Goal: Transaction & Acquisition: Download file/media

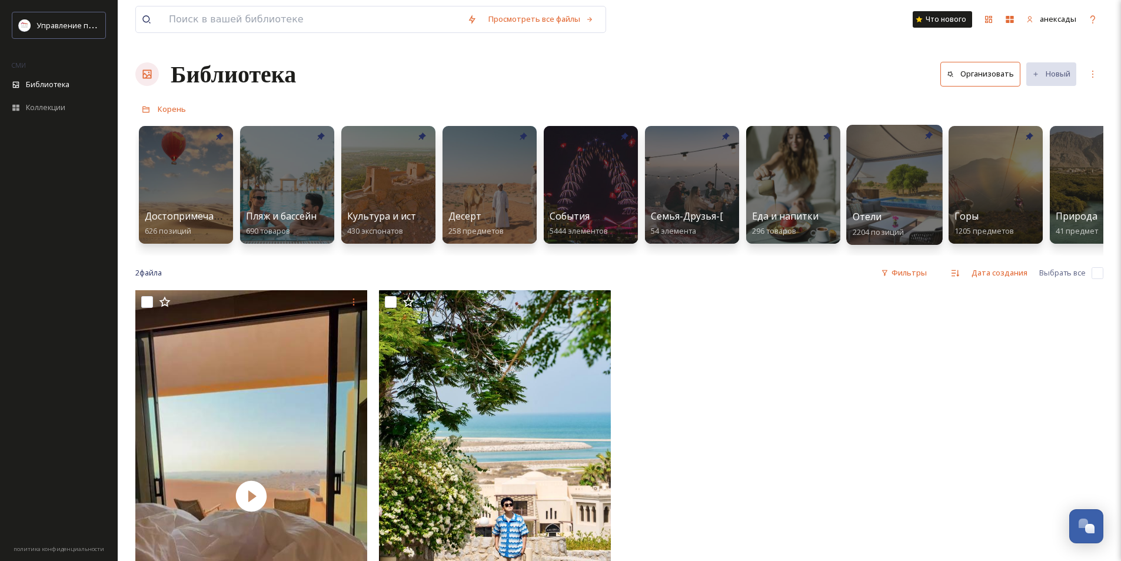
click at [884, 187] on div at bounding box center [894, 185] width 96 height 120
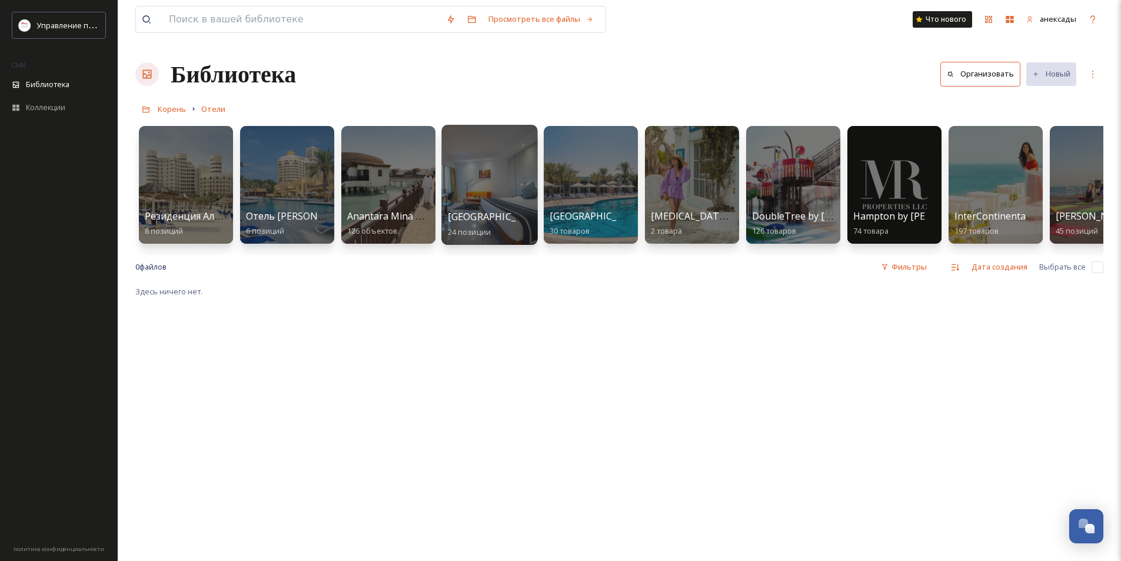
click at [496, 203] on div at bounding box center [489, 185] width 96 height 120
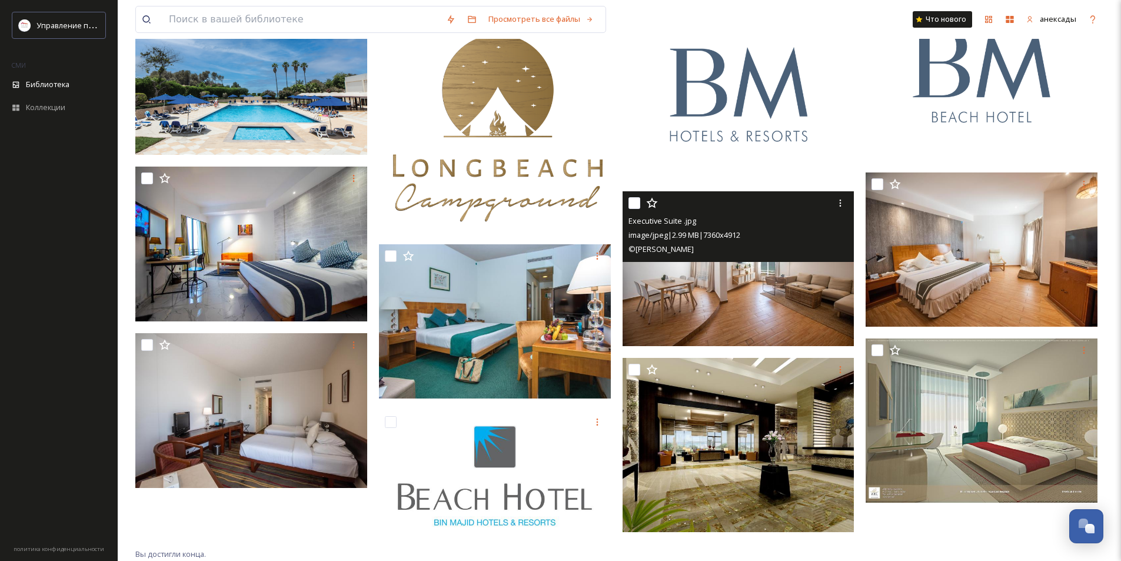
scroll to position [542, 0]
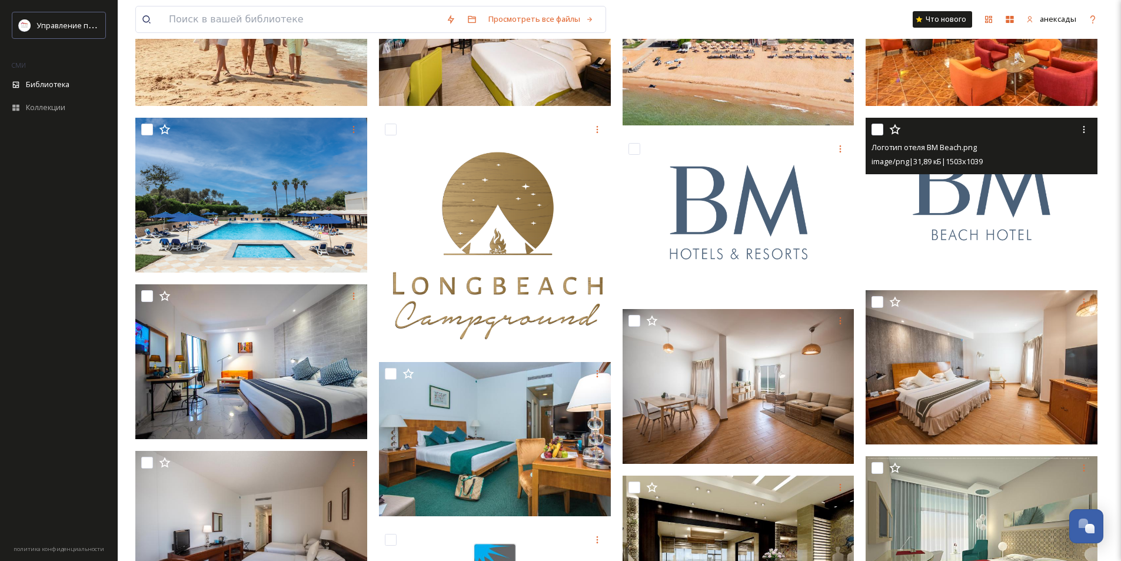
click at [929, 215] on img at bounding box center [982, 198] width 232 height 160
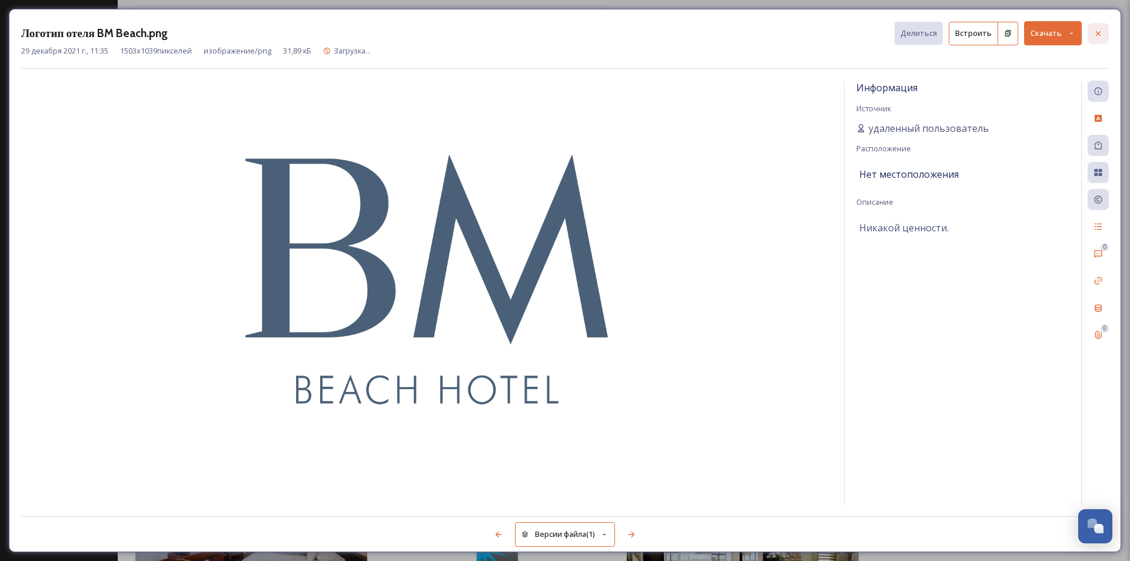
click at [1105, 32] on div at bounding box center [1098, 33] width 21 height 21
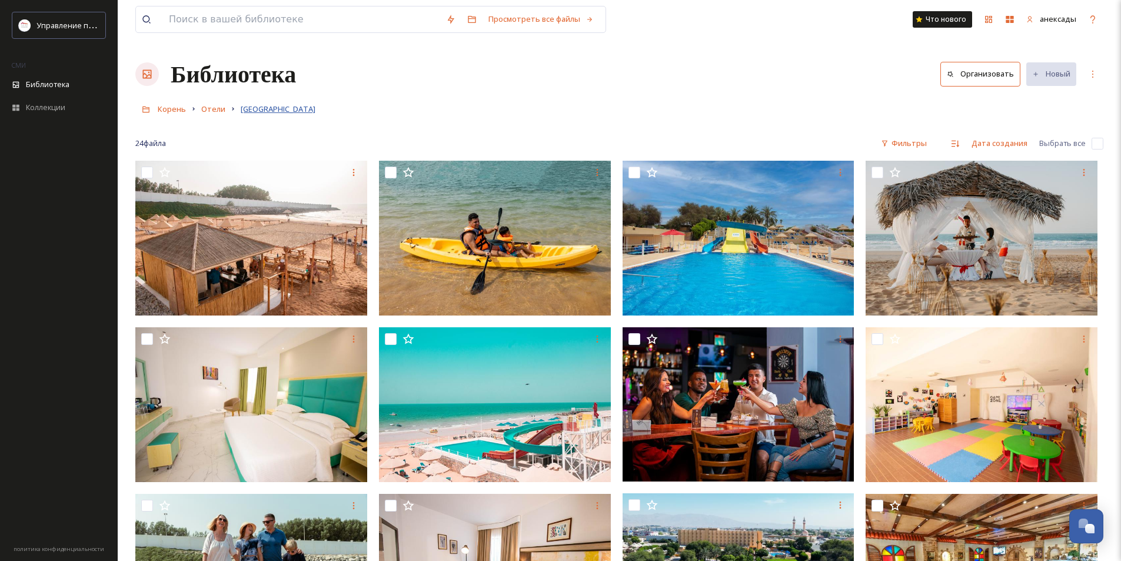
click at [268, 108] on font "[GEOGRAPHIC_DATA]" at bounding box center [278, 109] width 75 height 11
click at [233, 110] on icon at bounding box center [232, 108] width 9 height 9
click at [222, 109] on font "Отели" at bounding box center [213, 109] width 24 height 11
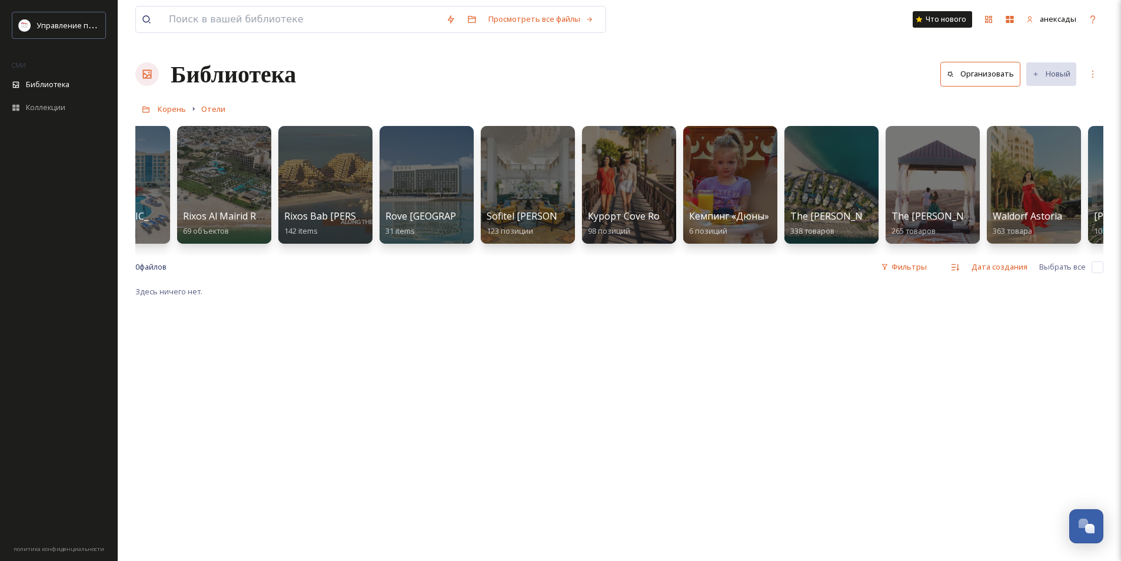
scroll to position [0, 1360]
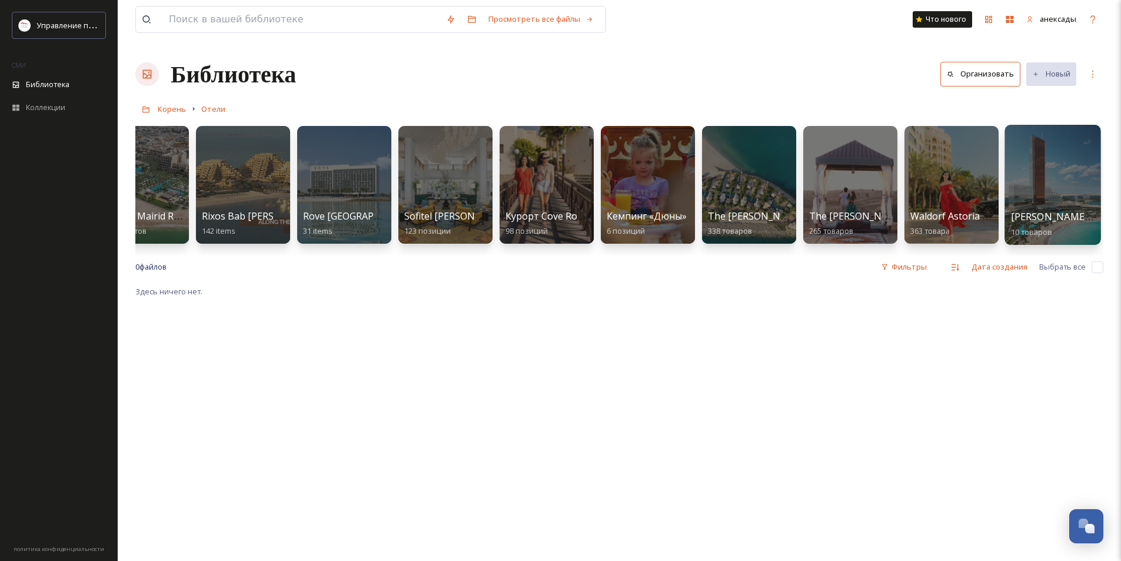
click at [1039, 172] on div at bounding box center [1053, 185] width 96 height 120
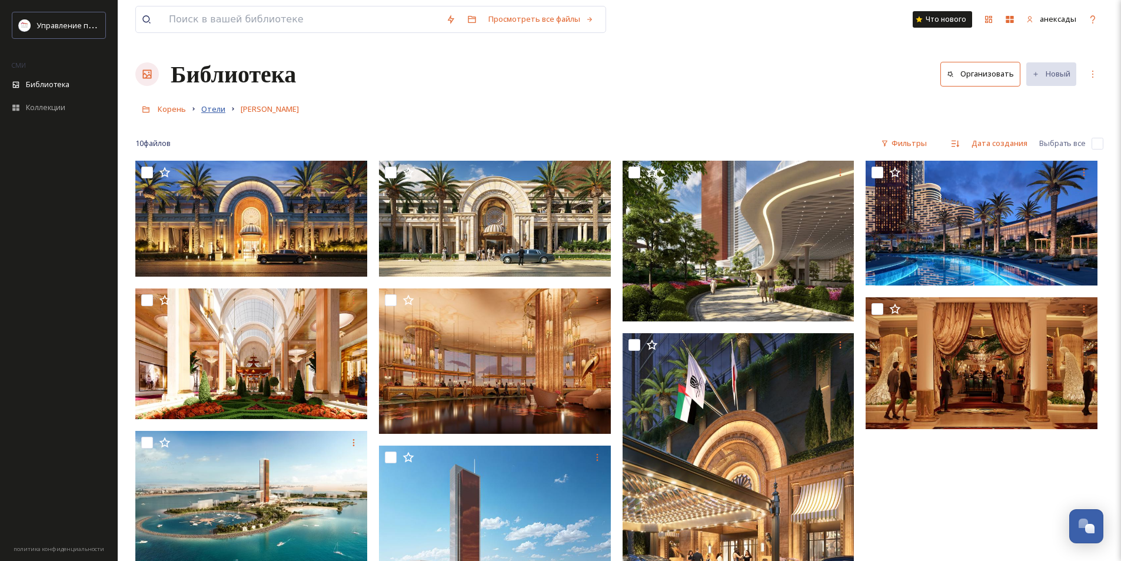
click at [217, 111] on font "Отели" at bounding box center [213, 109] width 24 height 11
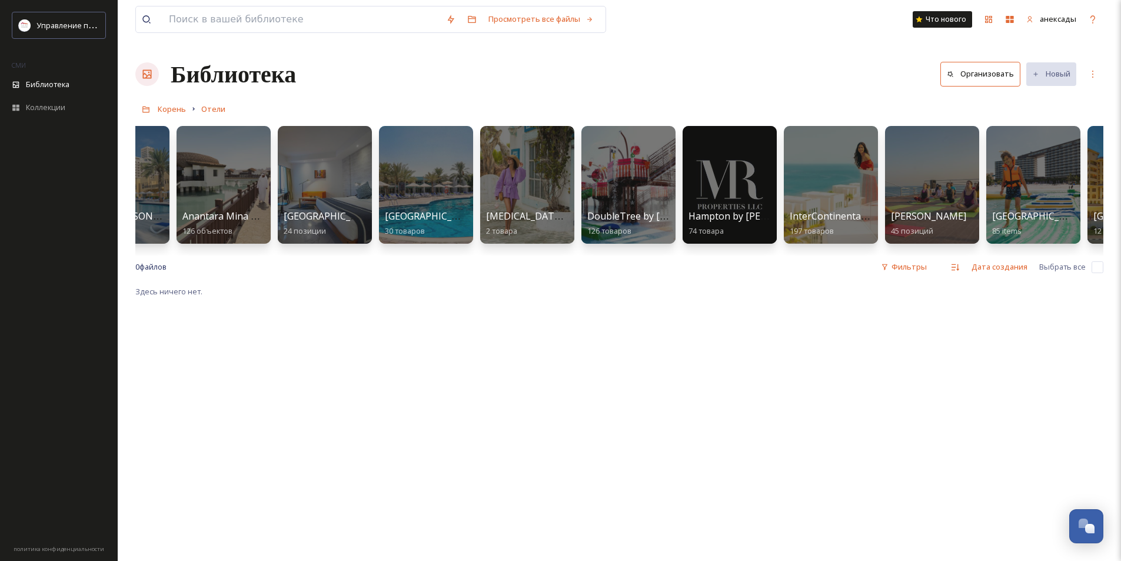
scroll to position [0, 189]
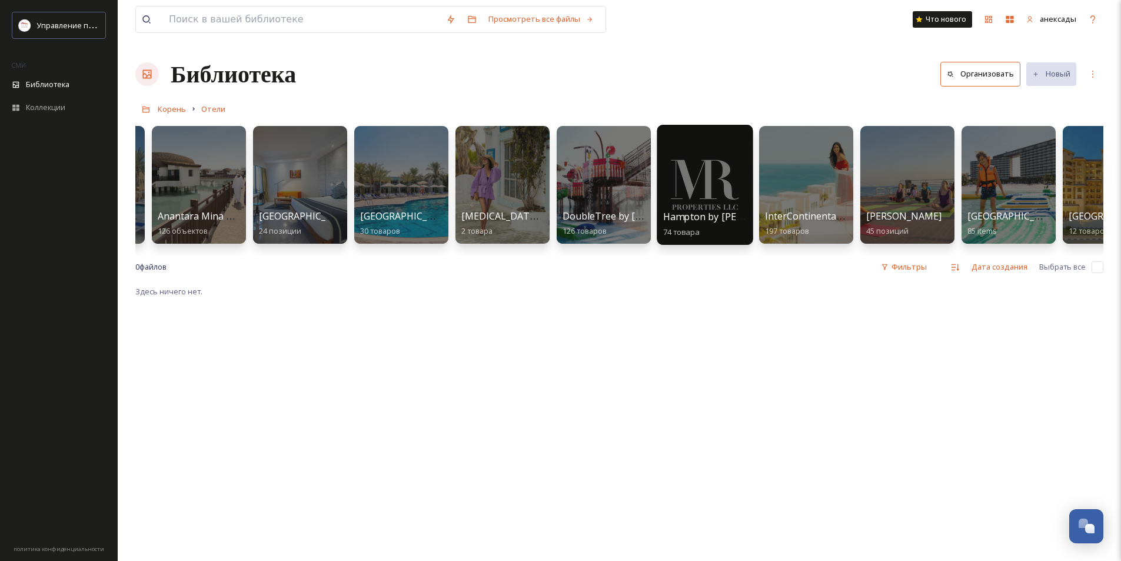
click at [709, 158] on div at bounding box center [705, 185] width 96 height 120
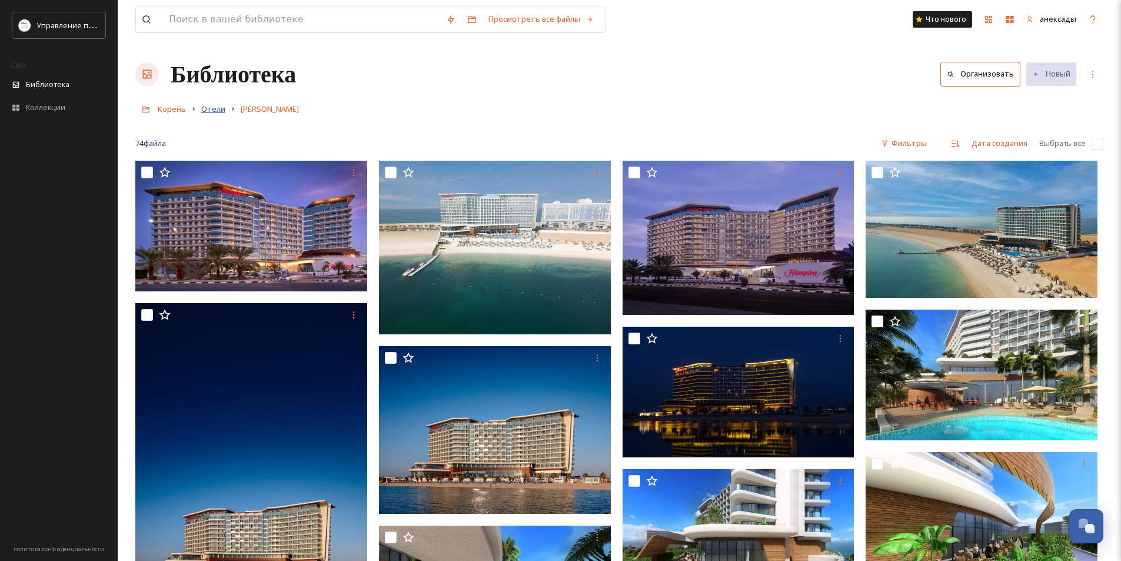
click at [217, 106] on font "Отели" at bounding box center [213, 109] width 24 height 11
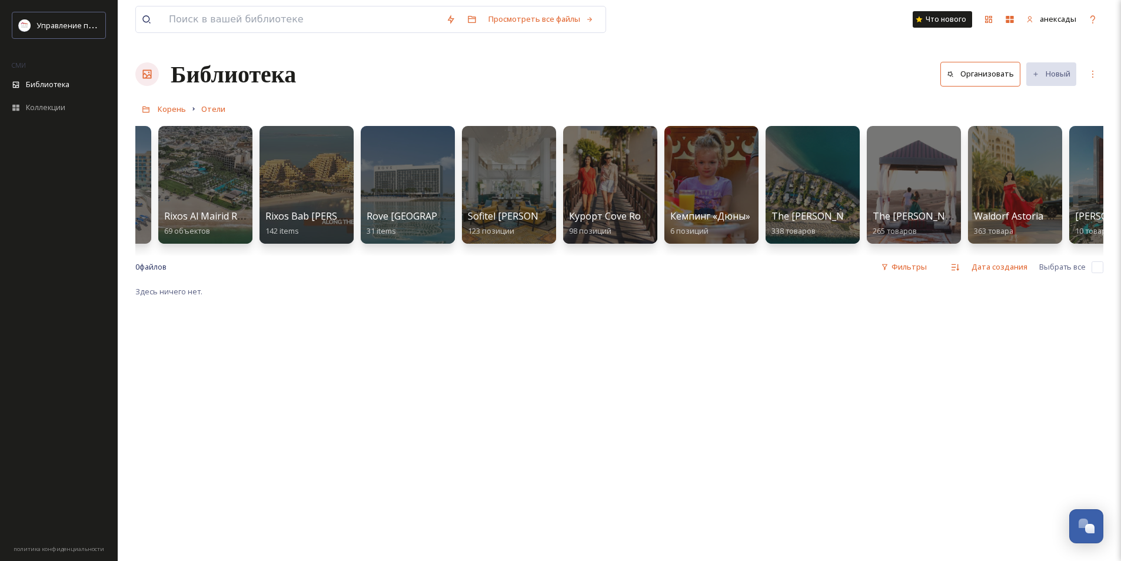
scroll to position [0, 1360]
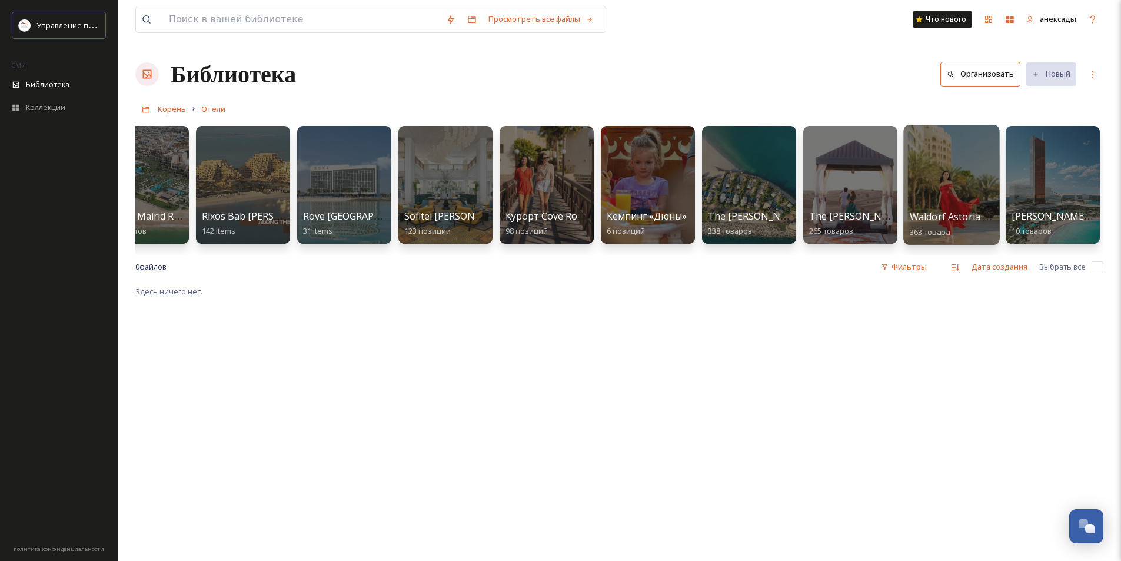
click at [930, 168] on div at bounding box center [951, 185] width 96 height 120
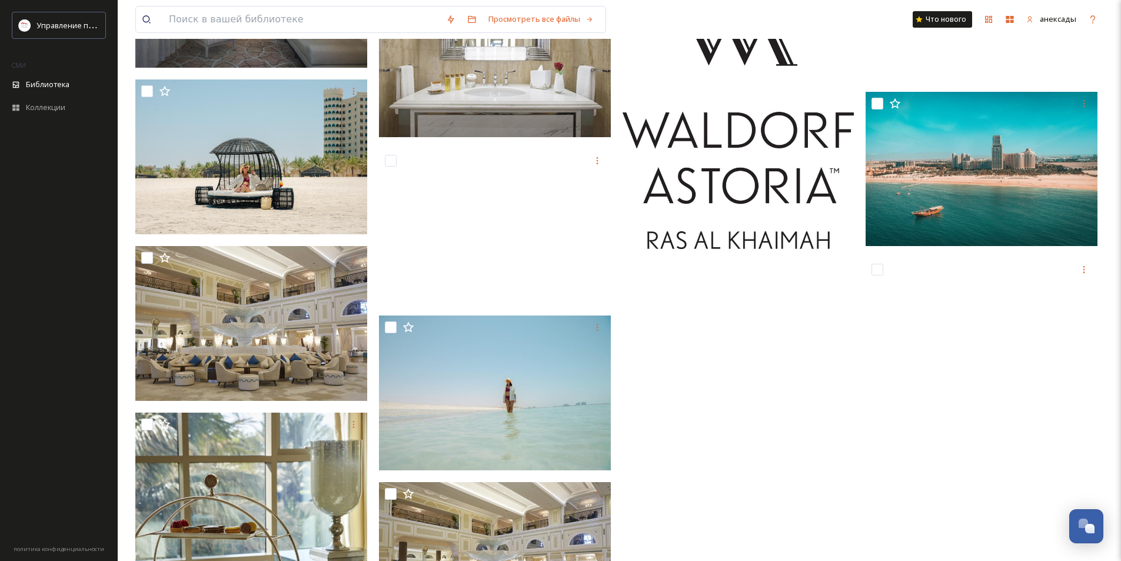
scroll to position [15180, 0]
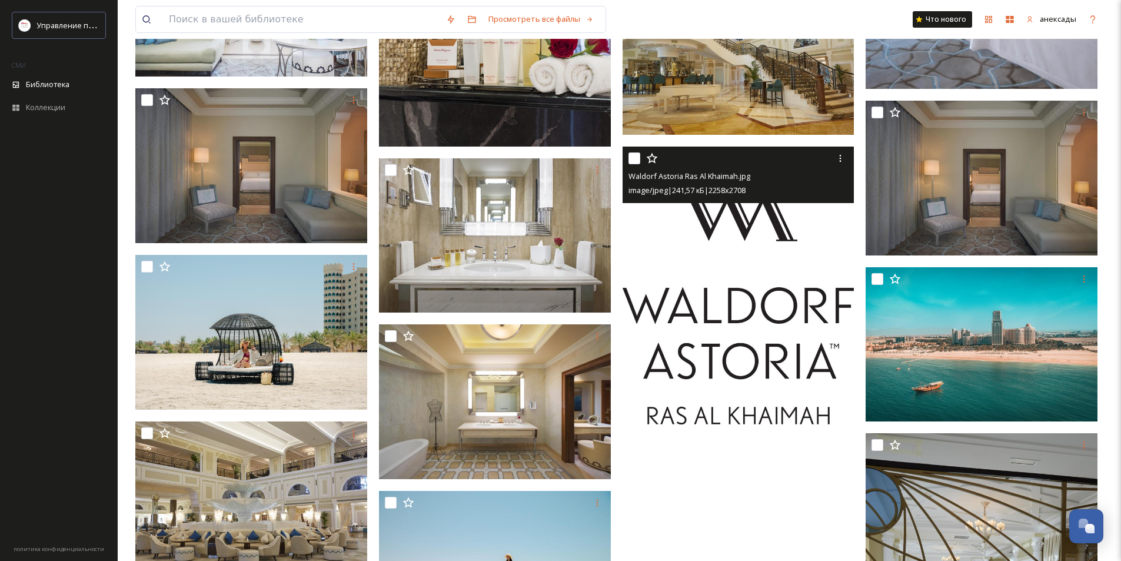
click at [743, 241] on img at bounding box center [739, 286] width 232 height 278
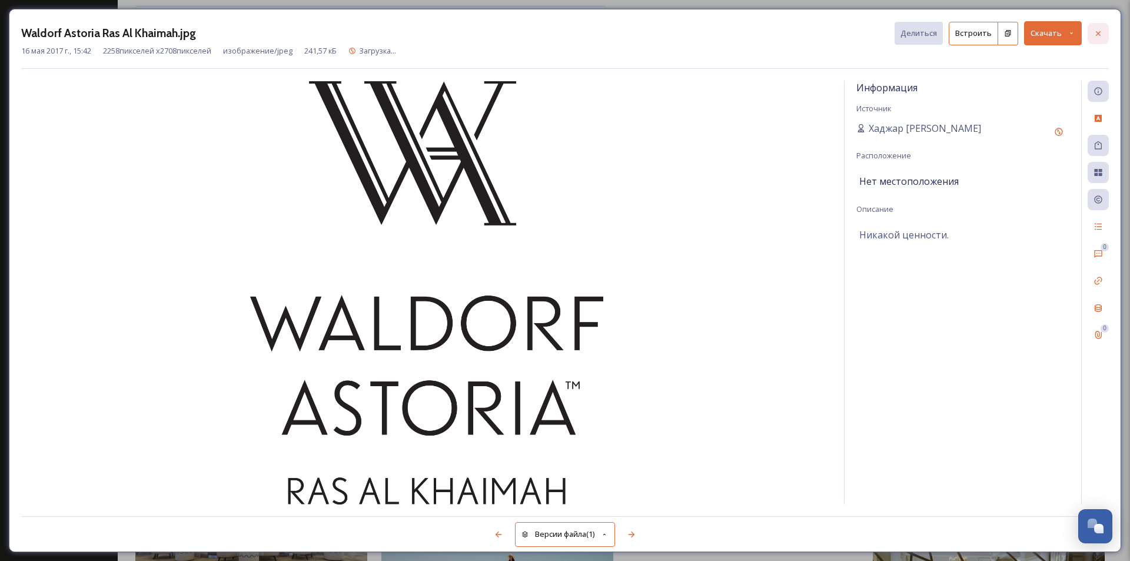
click at [1106, 36] on div at bounding box center [1098, 33] width 21 height 21
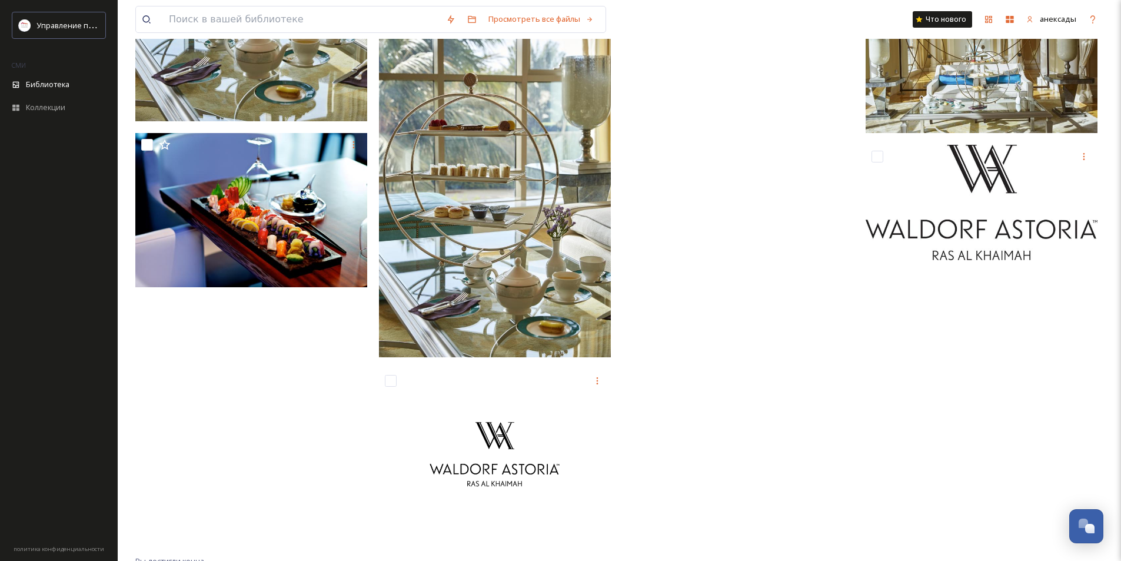
scroll to position [16001, 0]
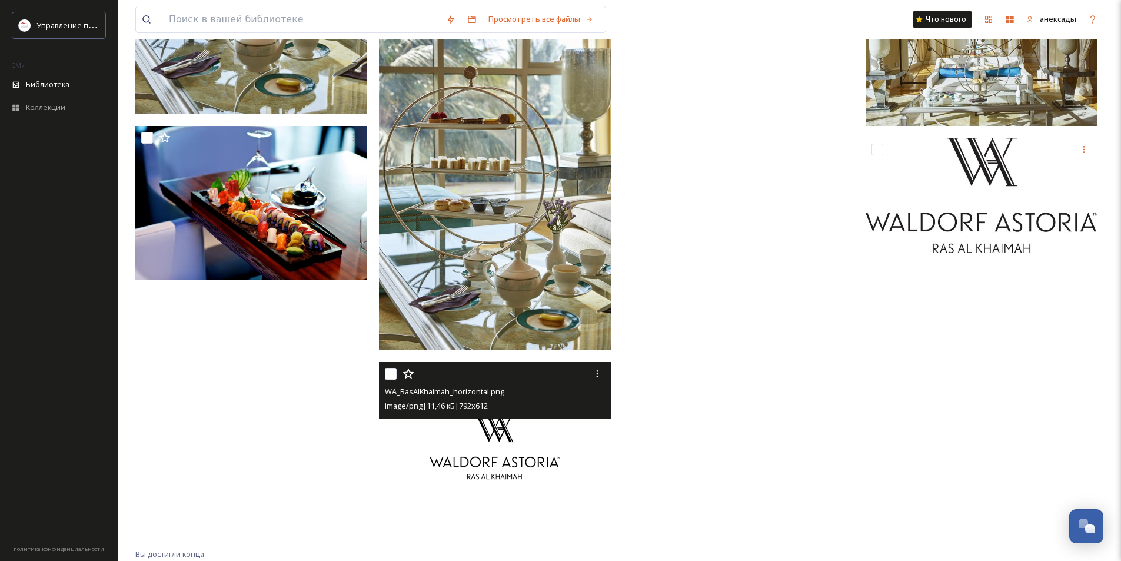
click at [520, 453] on img at bounding box center [495, 451] width 232 height 179
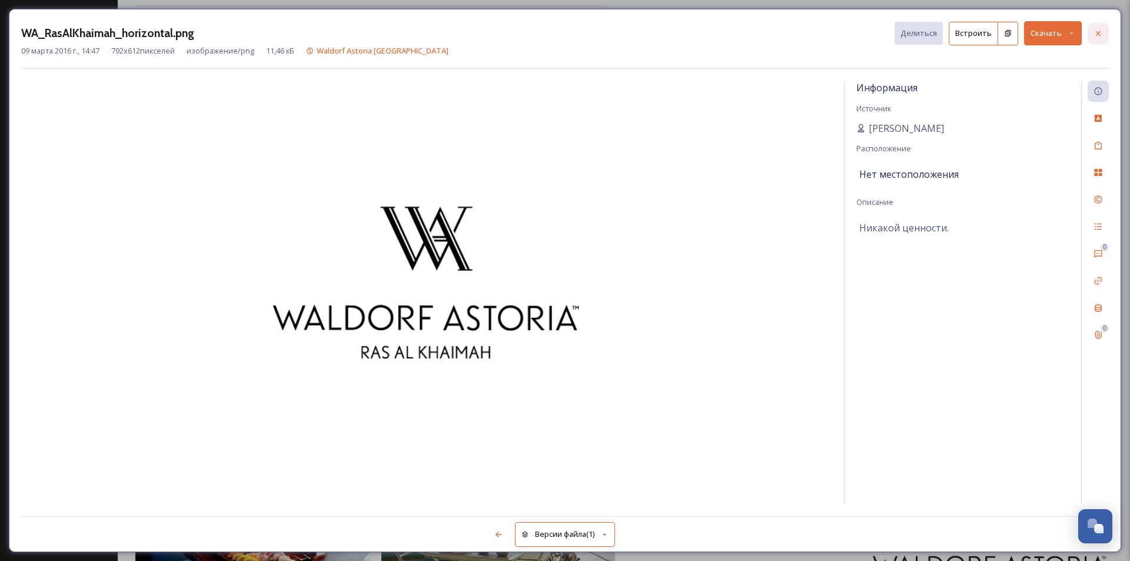
click at [1098, 35] on icon at bounding box center [1097, 33] width 9 height 9
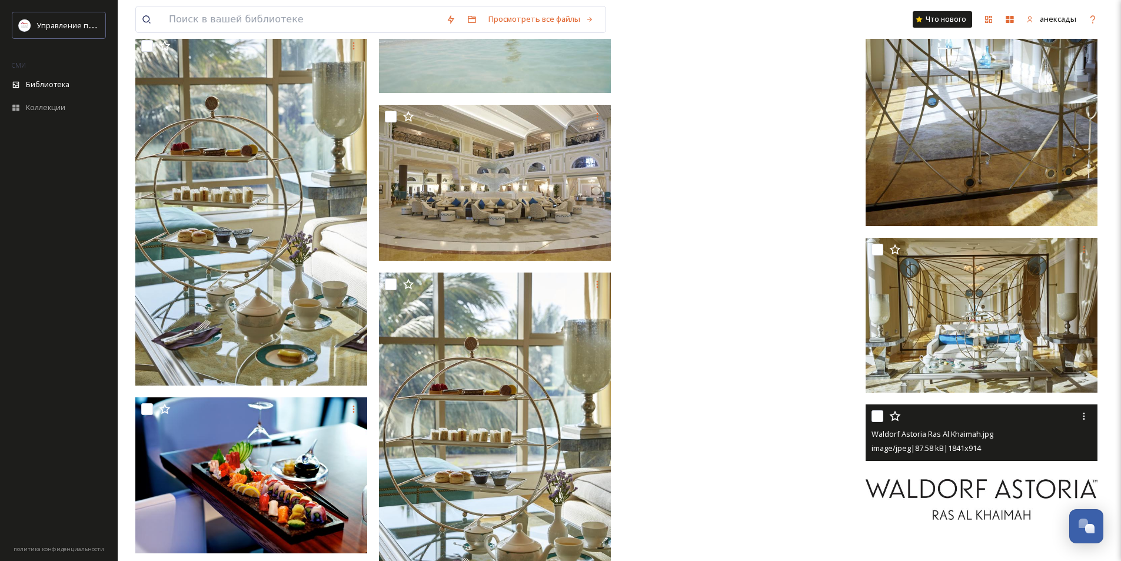
scroll to position [15987, 0]
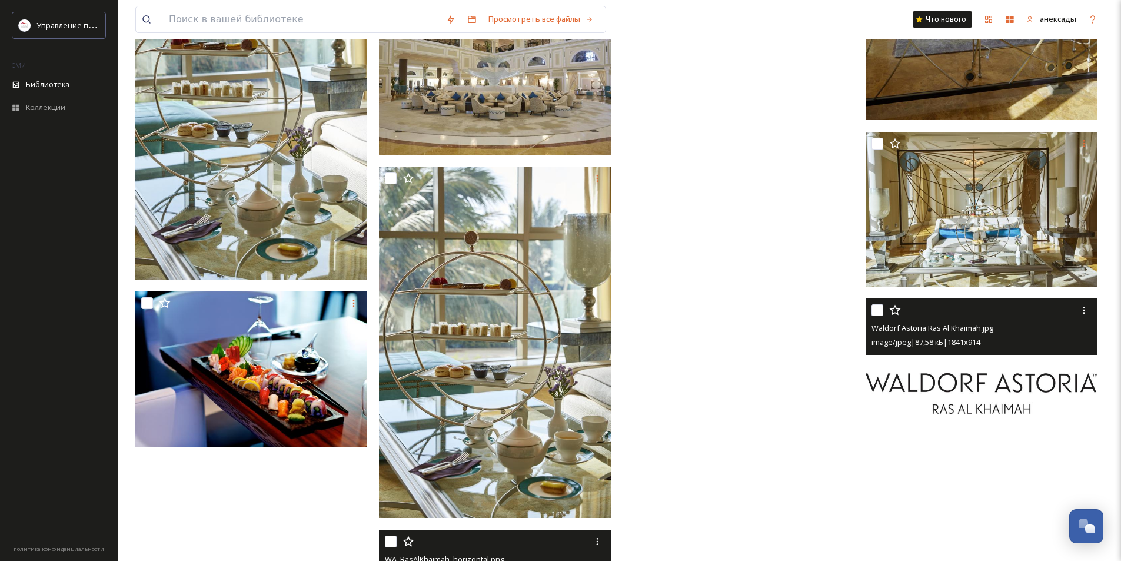
click at [976, 377] on img at bounding box center [982, 355] width 232 height 115
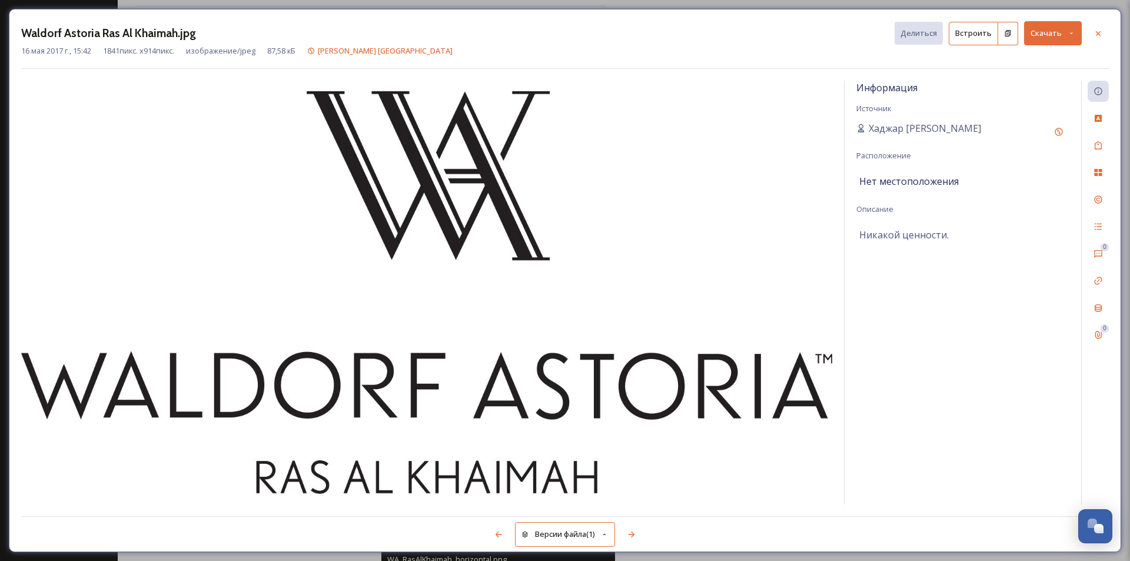
click at [618, 22] on div "Waldorf Astoria [GEOGRAPHIC_DATA]jpg Делиться Встроить Скачать" at bounding box center [565, 33] width 1088 height 24
click at [1069, 36] on icon at bounding box center [1071, 33] width 8 height 8
click at [1100, 29] on icon at bounding box center [1097, 33] width 9 height 9
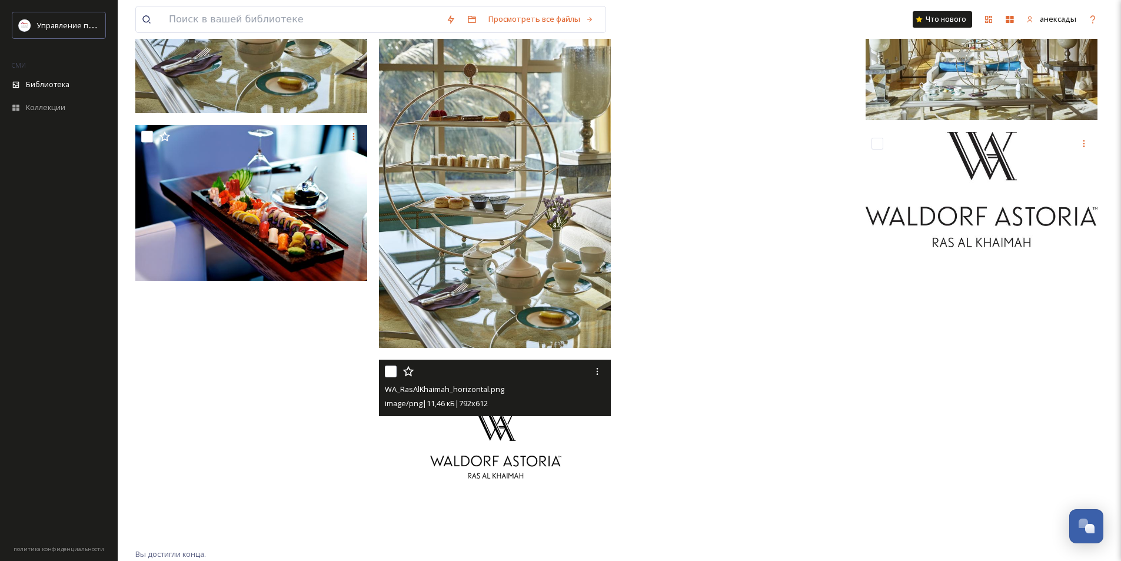
click at [506, 474] on img at bounding box center [496, 450] width 234 height 181
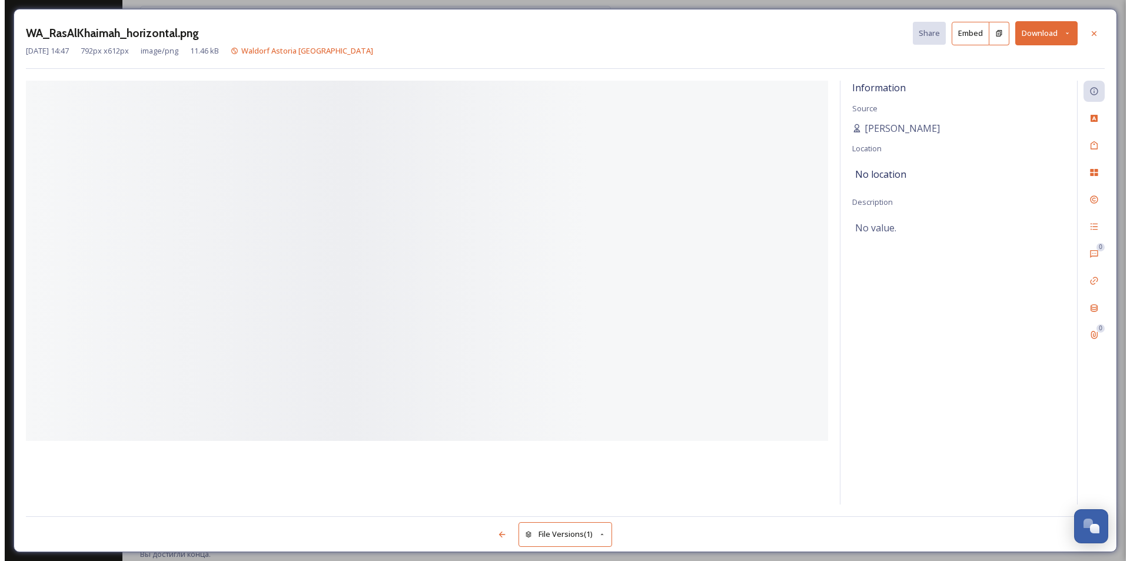
scroll to position [15961, 0]
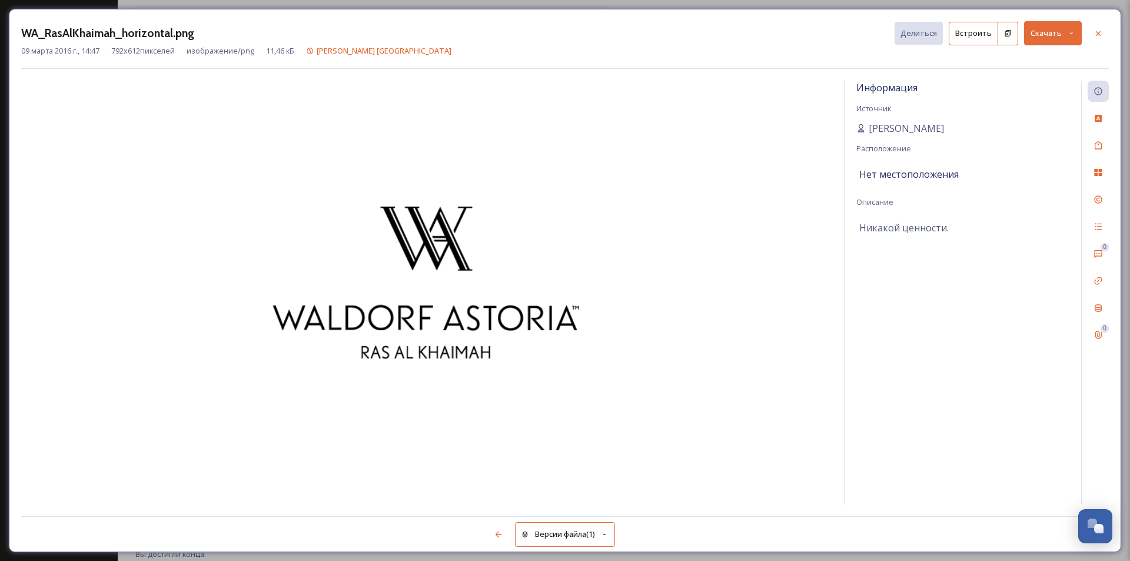
click at [1077, 27] on button "Скачать" at bounding box center [1053, 33] width 58 height 24
click at [1049, 58] on font "Скачать оригинал (792 x 612)" at bounding box center [1023, 60] width 104 height 11
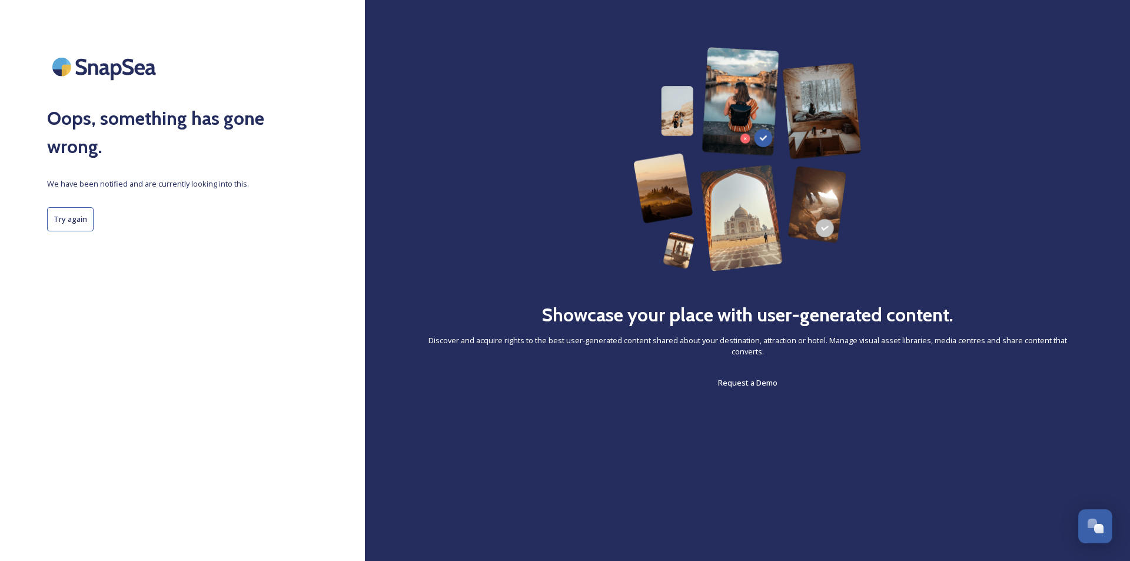
scroll to position [0, 0]
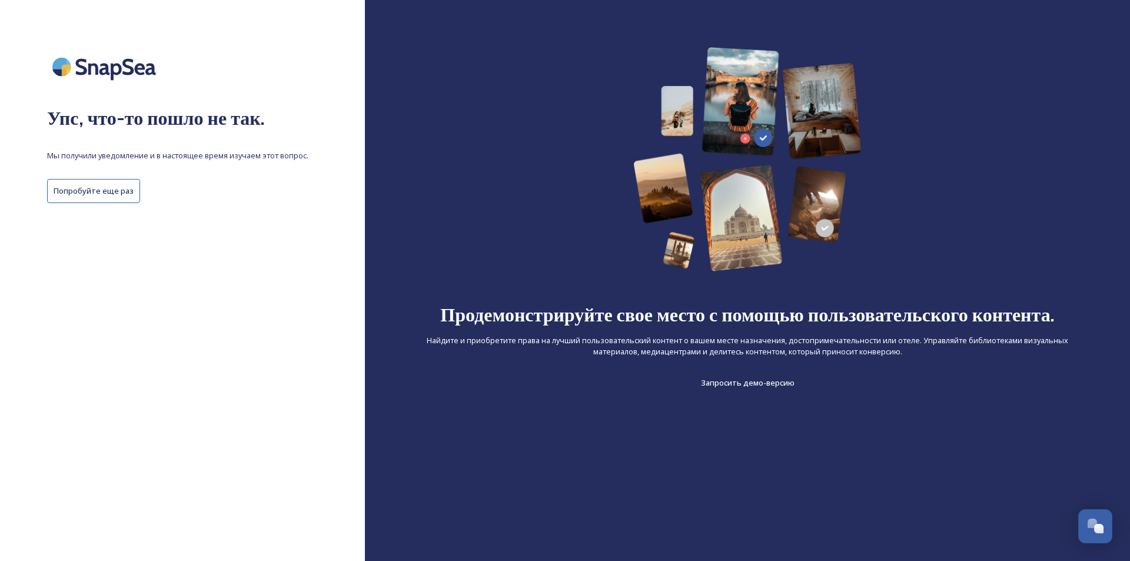
click at [112, 200] on button "Попробуйте еще раз" at bounding box center [93, 191] width 93 height 24
click at [126, 201] on button "Попробуйте еще раз" at bounding box center [93, 191] width 93 height 24
click at [98, 186] on font "Попробуйте еще раз" at bounding box center [94, 190] width 80 height 11
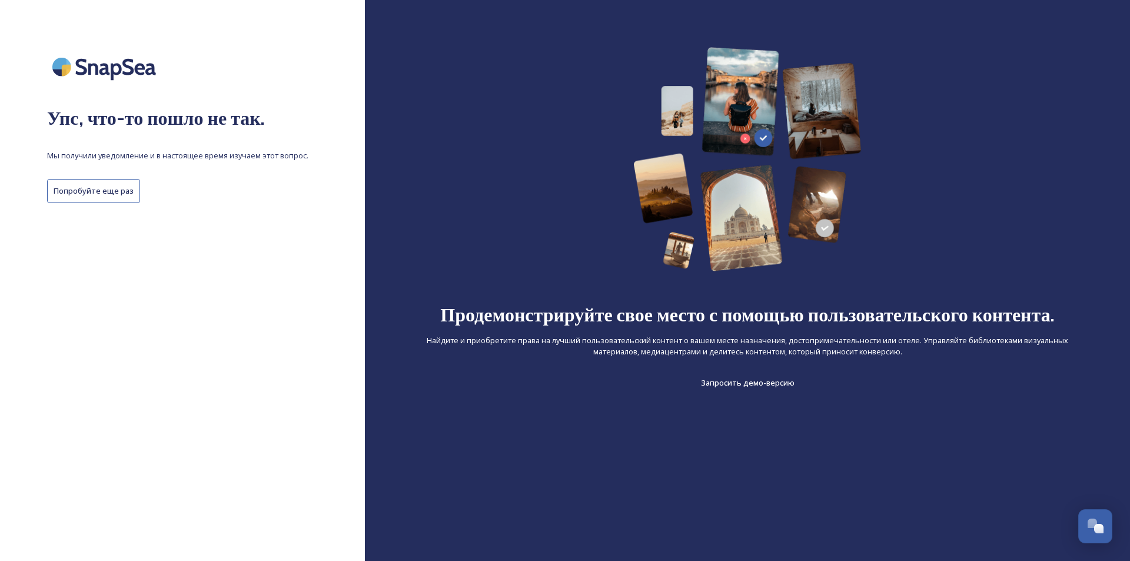
click at [98, 186] on font "Попробуйте еще раз" at bounding box center [94, 190] width 80 height 11
click at [134, 186] on button "Попробуйте еще раз" at bounding box center [93, 191] width 93 height 24
click at [135, 186] on button "Попробуйте еще раз" at bounding box center [93, 191] width 93 height 24
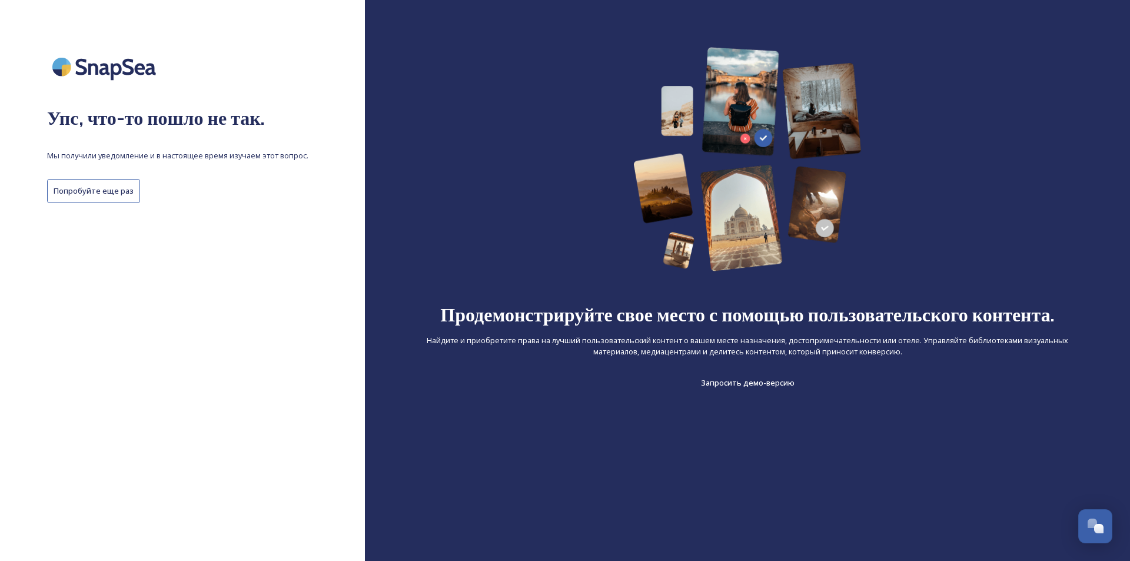
click at [135, 186] on button "Попробуйте еще раз" at bounding box center [93, 191] width 93 height 24
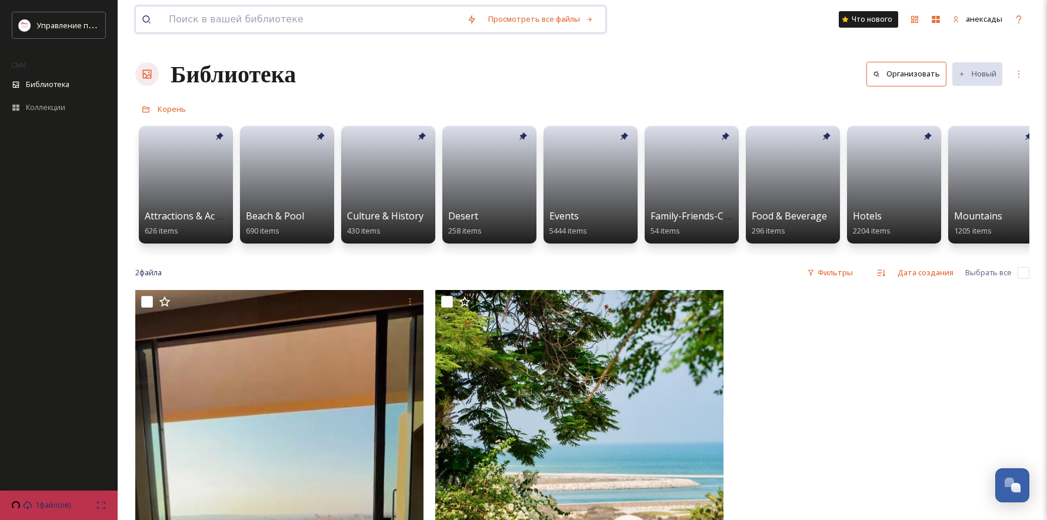
click at [252, 14] on input at bounding box center [312, 19] width 298 height 26
paste input "Rixos Al Mairid Ras Al Khaimah Resort"
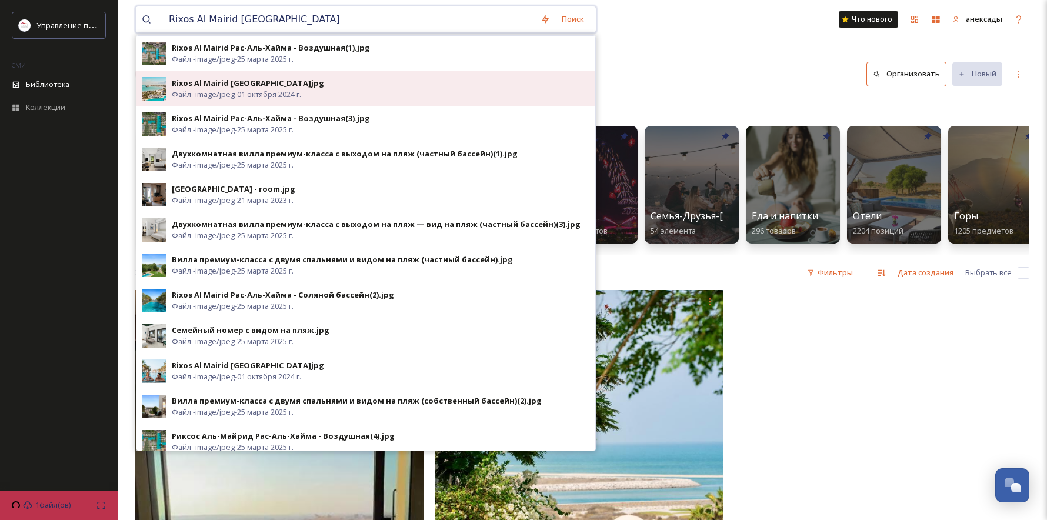
type input "Rixos Al Mairid Ras Al Khaimah Resort"
click at [334, 77] on div "Rixos Al Mairid Ras Al Khaimah Resort.jpg Файл - image/jpeg - 01 октября 2024 г." at bounding box center [366, 88] width 459 height 35
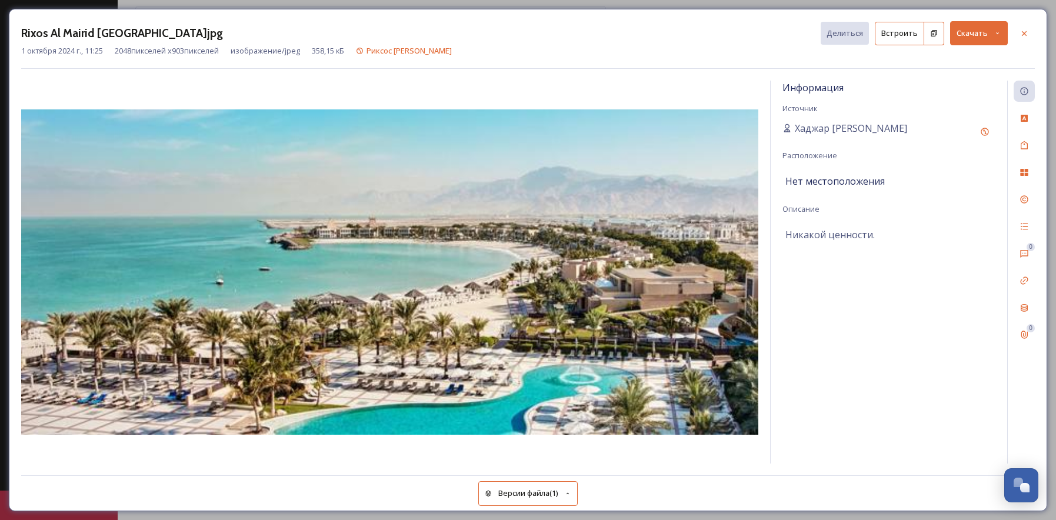
click at [997, 31] on icon at bounding box center [998, 33] width 8 height 8
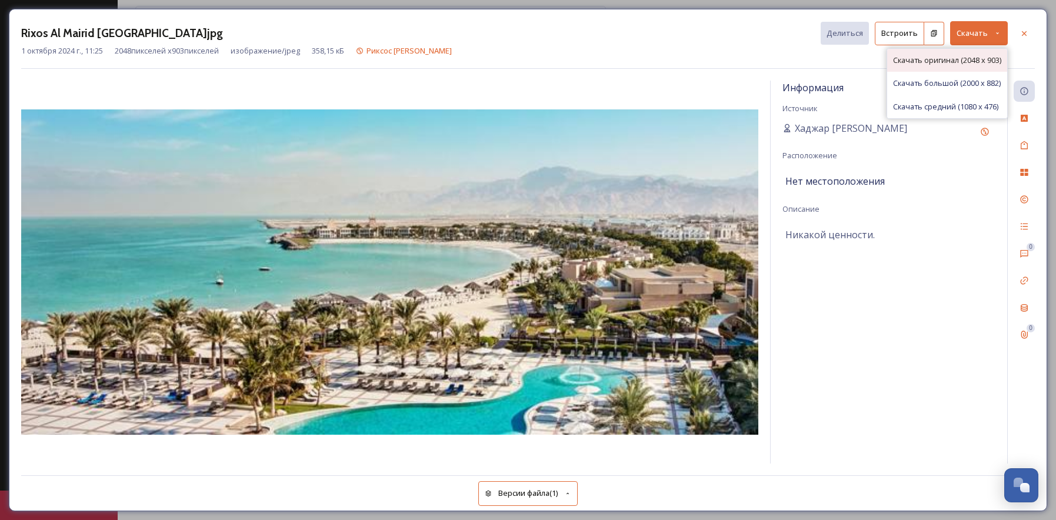
click at [983, 60] on font "Скачать оригинал (2048 x 903)" at bounding box center [947, 60] width 108 height 11
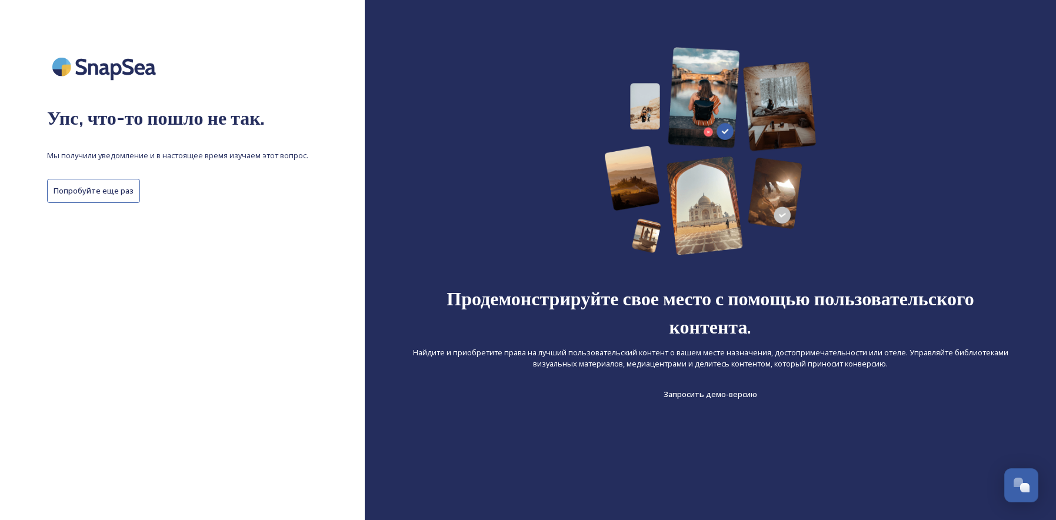
click at [115, 185] on font "Попробуйте еще раз" at bounding box center [94, 190] width 80 height 11
click at [114, 193] on font "Попробуйте еще раз" at bounding box center [94, 190] width 80 height 11
click at [112, 199] on button "Попробуйте еще раз" at bounding box center [93, 191] width 93 height 24
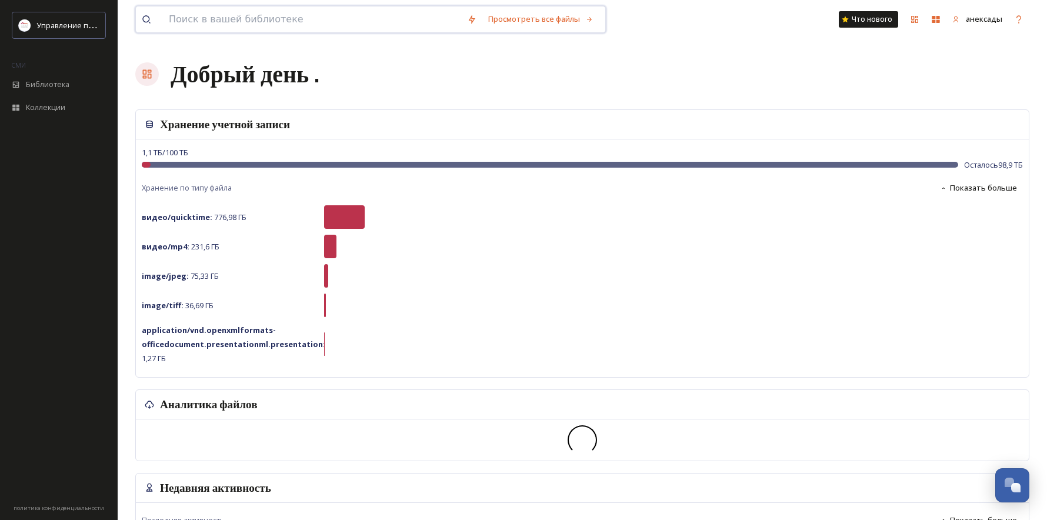
click at [287, 20] on input at bounding box center [312, 19] width 298 height 26
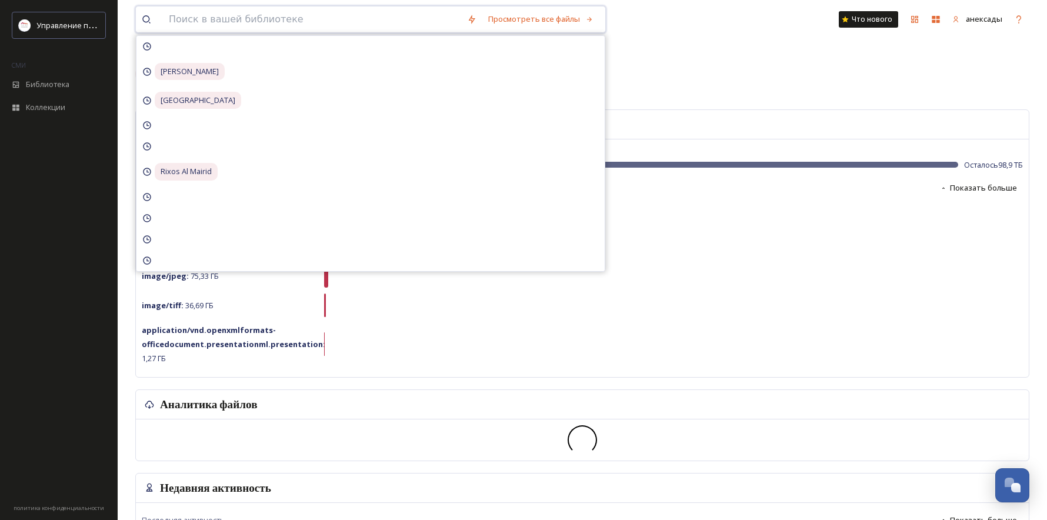
paste input "Rixos Al Mairid Ras Al Khaimah Resort"
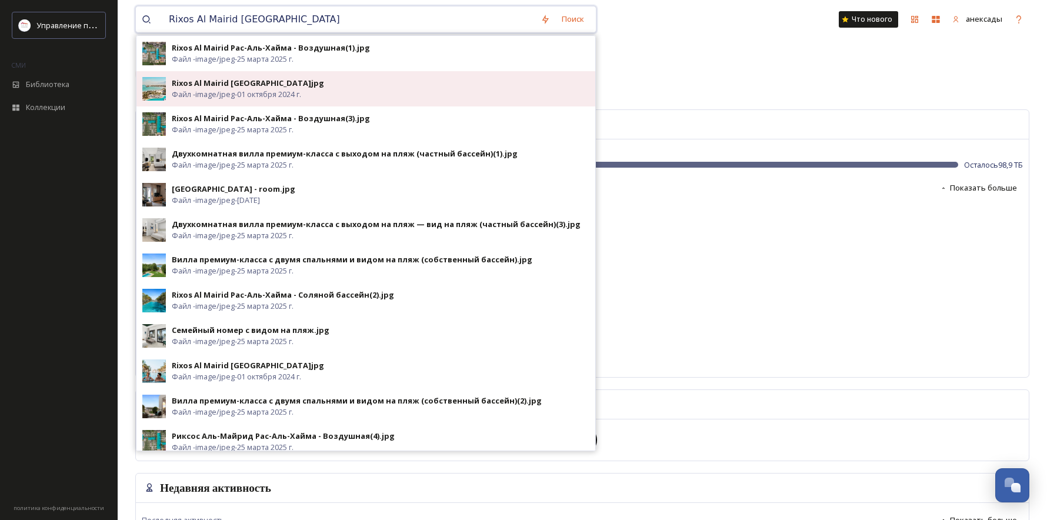
type input "Rixos Al Mairid Ras Al Khaimah Resort"
click at [375, 89] on div "Rixos Al Mairid Ras Al Khaimah Resort.jpg Файл - image/jpeg - 01 октября 2024 г." at bounding box center [381, 89] width 418 height 22
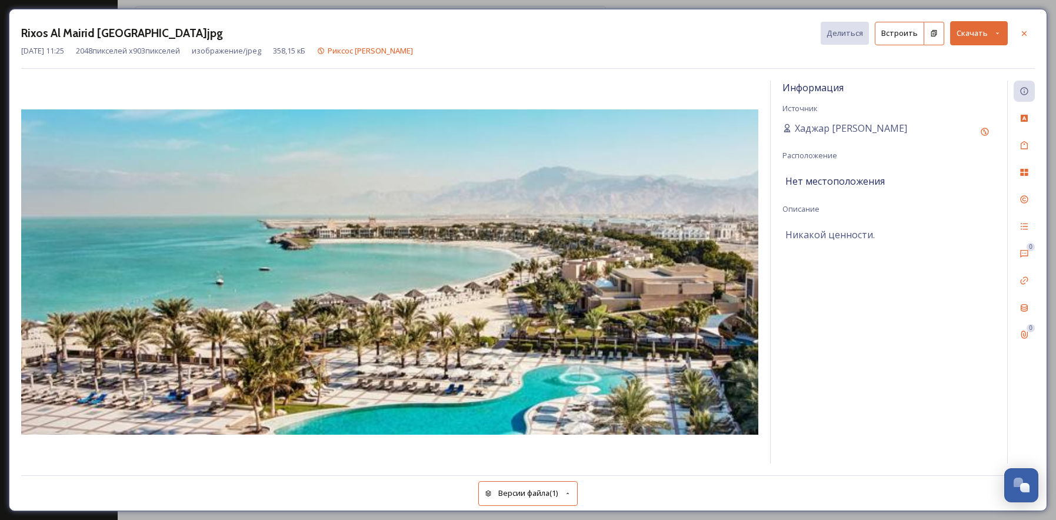
click at [1000, 36] on icon at bounding box center [998, 33] width 8 height 8
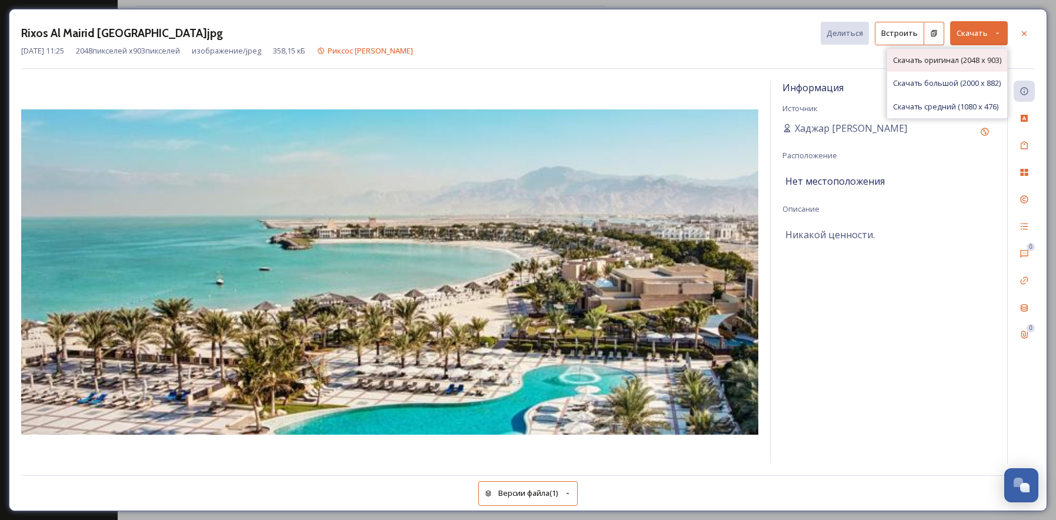
click at [962, 61] on font "Скачать оригинал (2048 x 903)" at bounding box center [947, 60] width 108 height 11
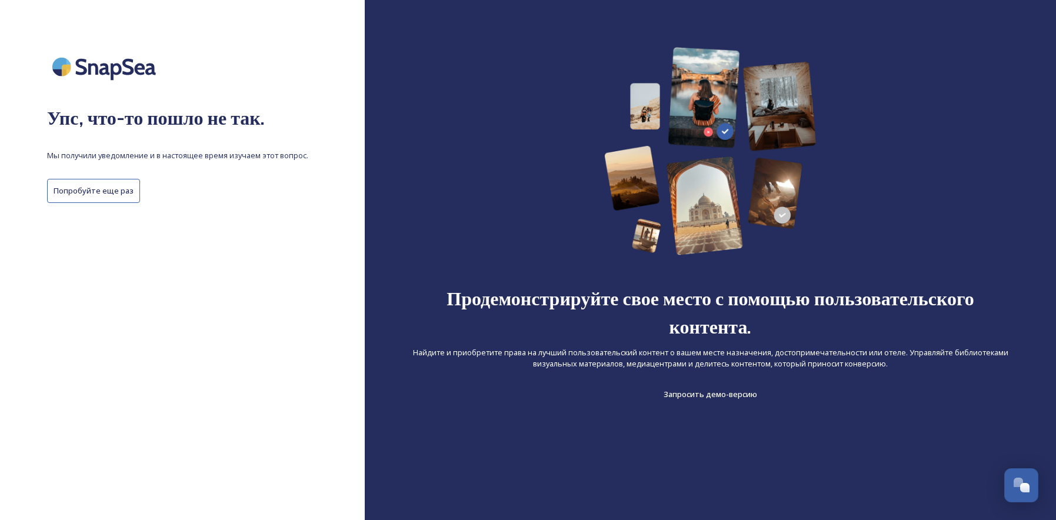
click at [91, 181] on button "Попробуйте еще раз" at bounding box center [93, 191] width 93 height 24
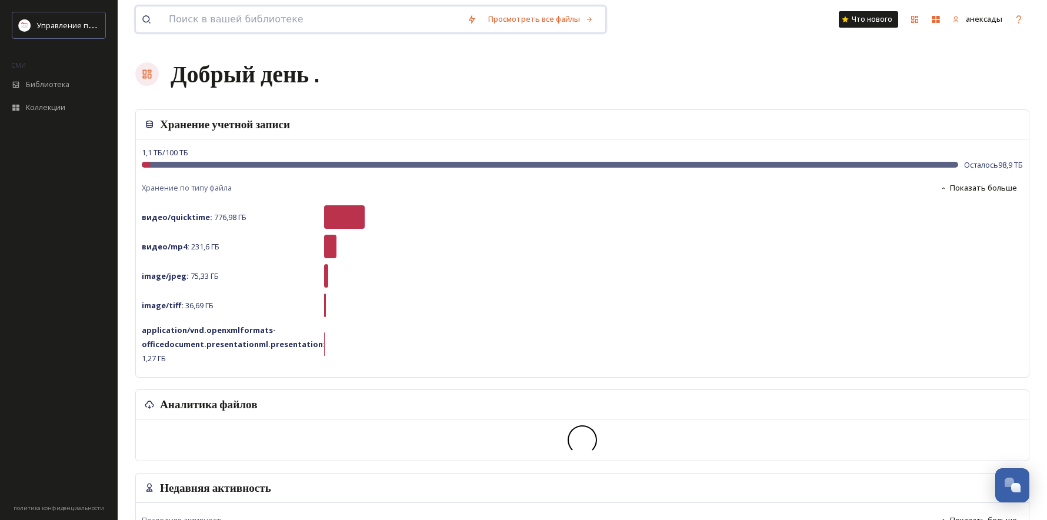
click at [328, 23] on input at bounding box center [312, 19] width 298 height 26
paste input "Rixos Al Mairid Ras Al Khaimah Resort"
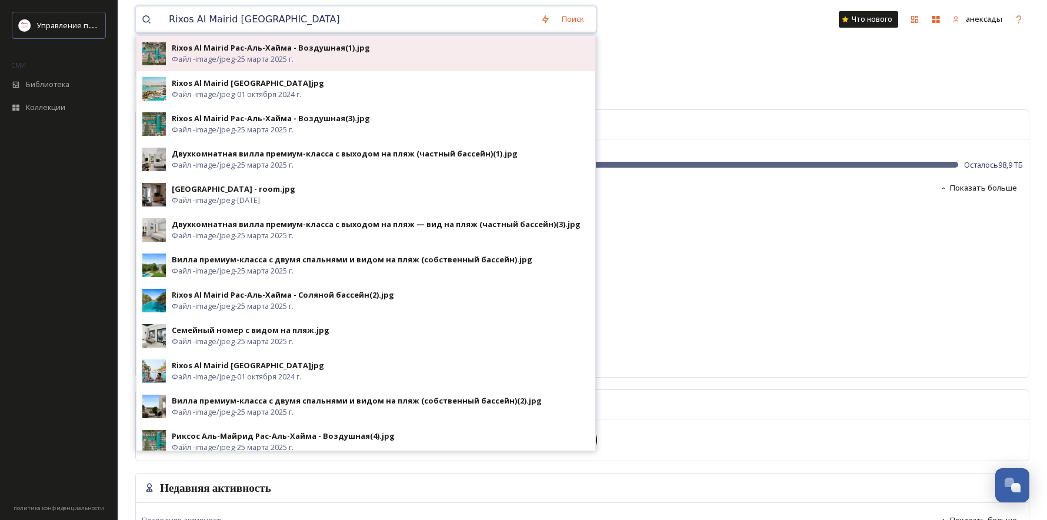
type input "Rixos Al Mairid Ras Al Khaimah Resort"
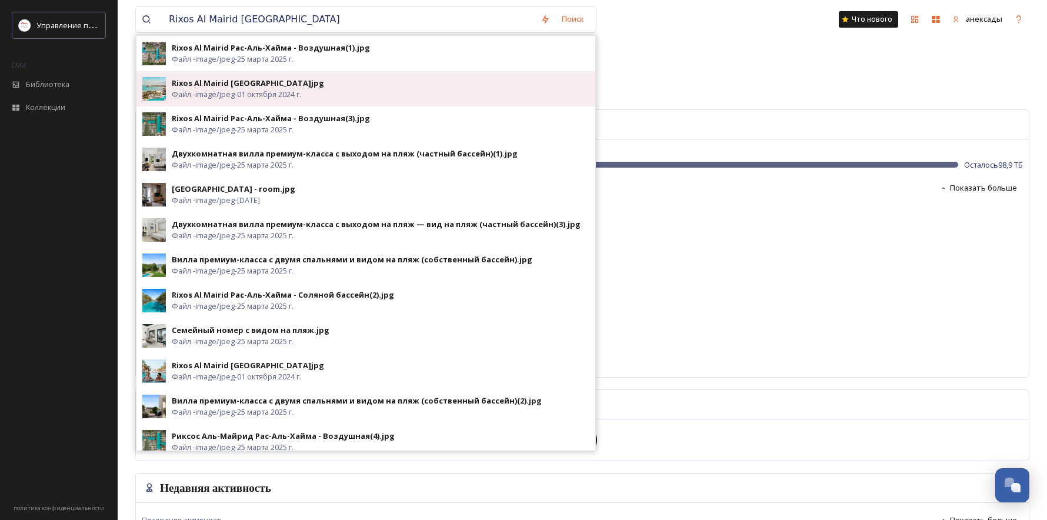
drag, startPoint x: 347, startPoint y: 52, endPoint x: 504, endPoint y: 86, distance: 160.1
click at [504, 86] on div "Rixos Al Mairid Рас-Аль-Хайма - Воздушная(1).jpg Файл - image/jpeg - 25 марта 2…" at bounding box center [366, 243] width 460 height 416
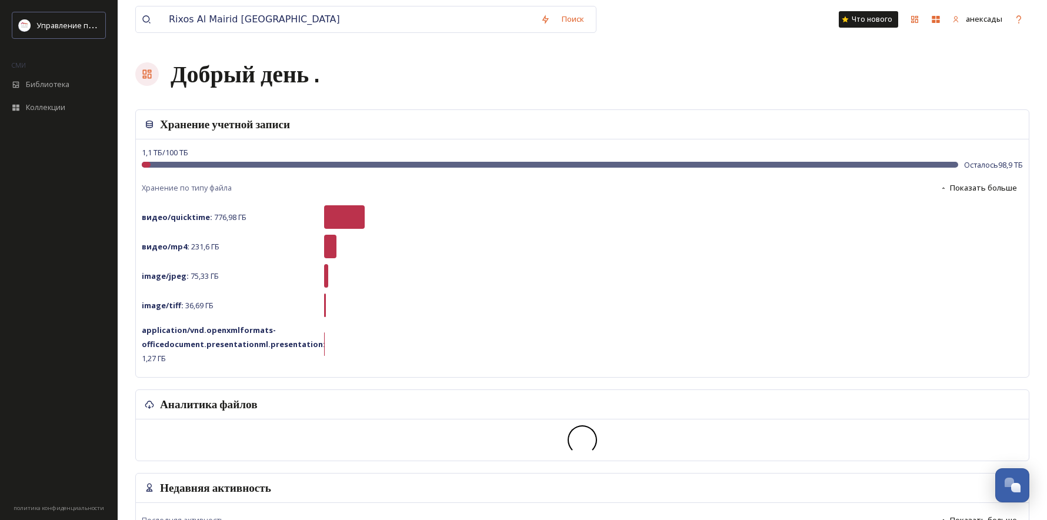
click at [696, 83] on div "Добрый день ." at bounding box center [582, 73] width 894 height 35
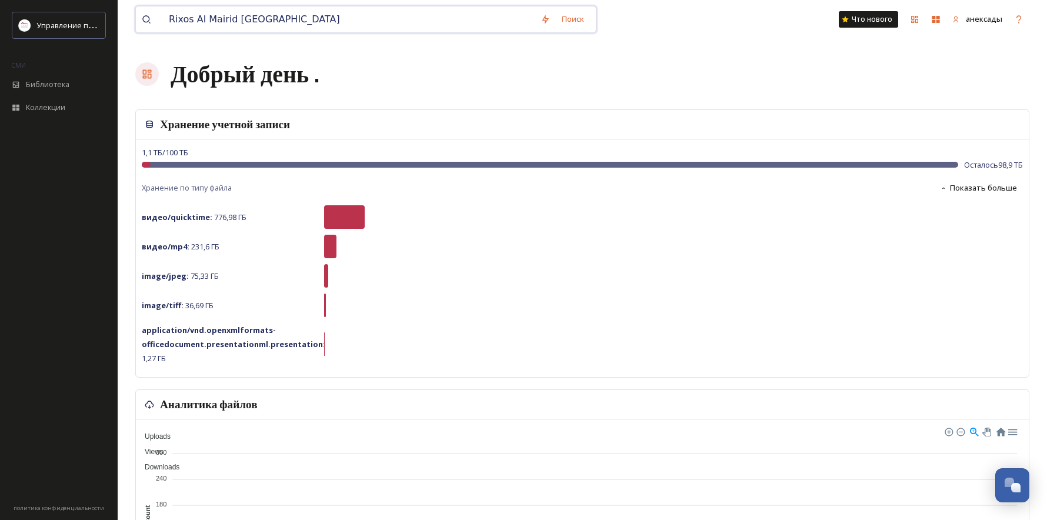
click at [361, 29] on input "Rixos Al Mairid Ras Al Khaimah Resort" at bounding box center [349, 19] width 372 height 26
drag, startPoint x: 361, startPoint y: 29, endPoint x: -29, endPoint y: 28, distance: 389.6
paste input
drag, startPoint x: 383, startPoint y: 21, endPoint x: -35, endPoint y: 22, distance: 418.4
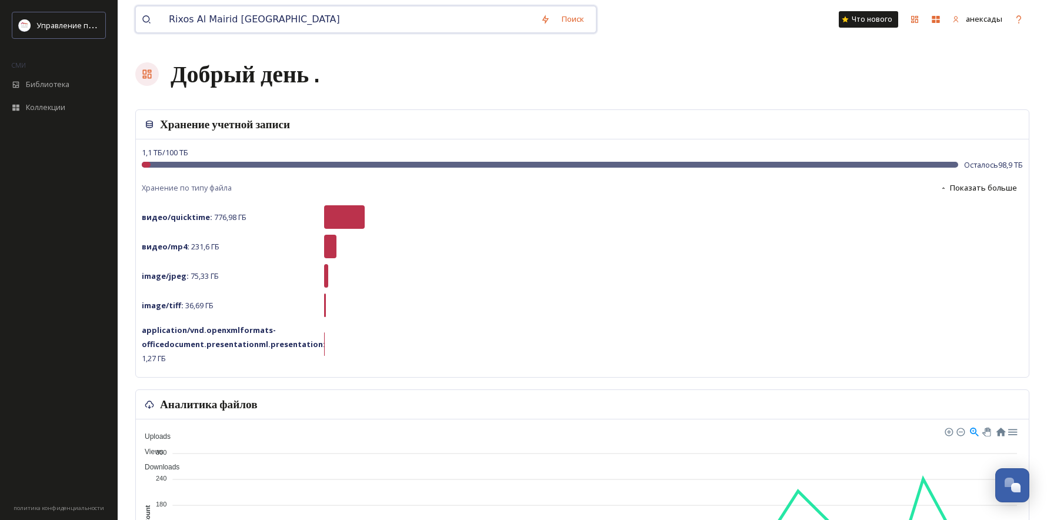
paste input "Rixos Al Mairid Ras Al Khaimah Resort"
type input "Rixos Al Mairid Ras Al Khaimah Resort"
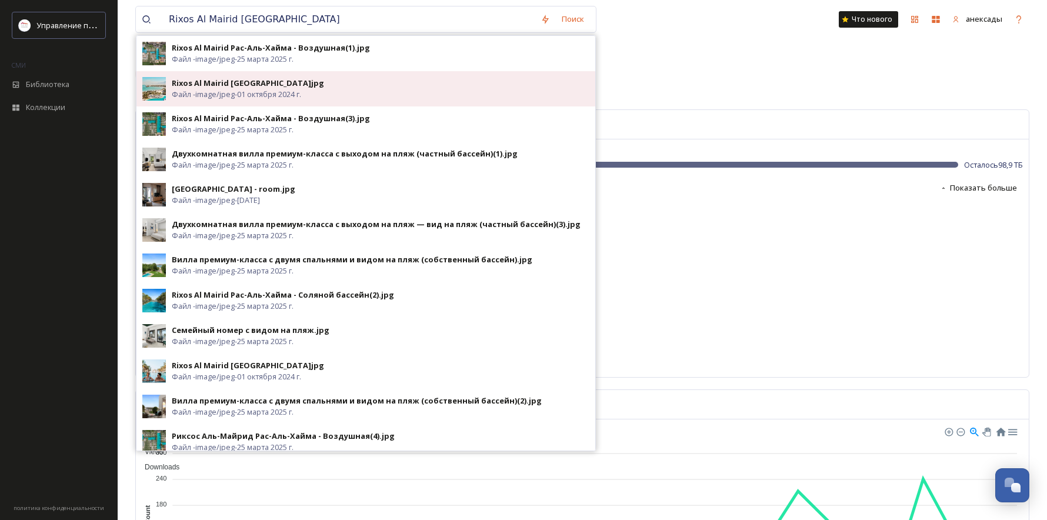
click at [351, 88] on div "Rixos Al Mairid Ras Al Khaimah Resort.jpg Файл - image/jpeg - 01 октября 2024 г." at bounding box center [381, 89] width 418 height 22
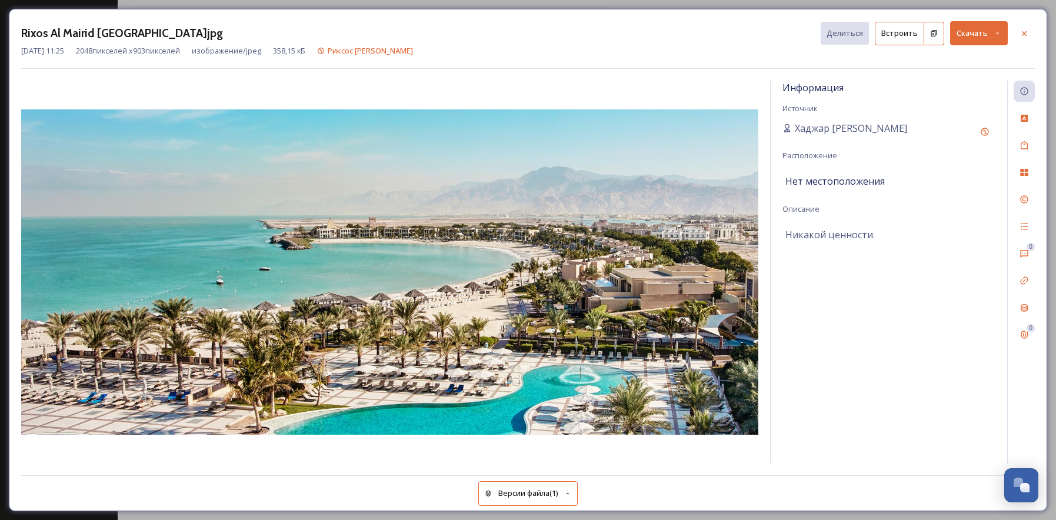
click at [995, 24] on button "Скачать" at bounding box center [979, 33] width 58 height 24
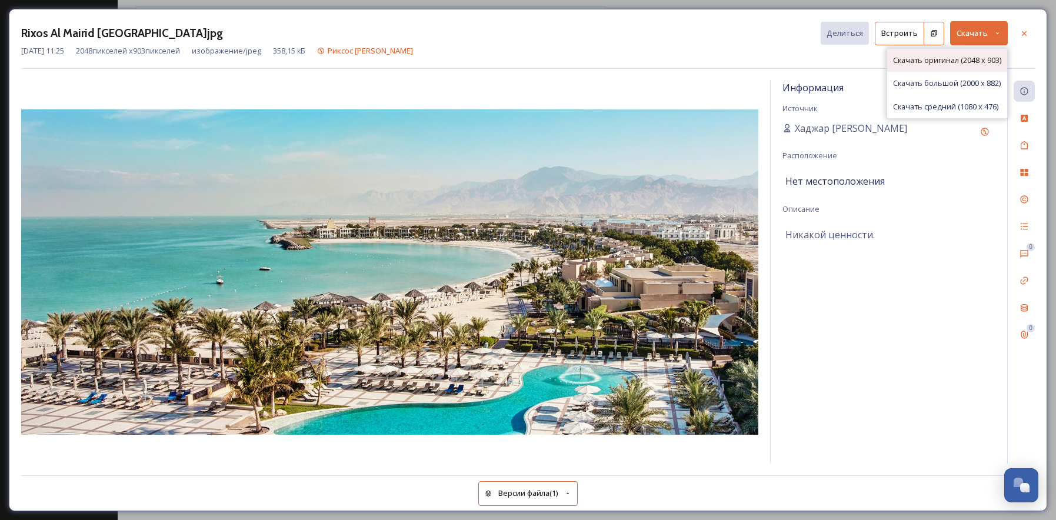
click at [979, 51] on div "Скачать оригинал (2048 x 903)" at bounding box center [947, 60] width 120 height 23
